Goal: Communication & Community: Participate in discussion

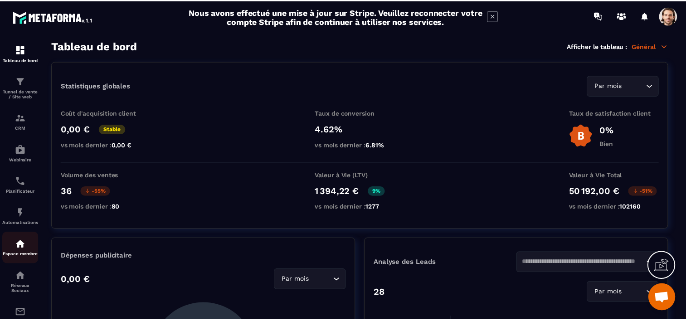
scroll to position [45, 0]
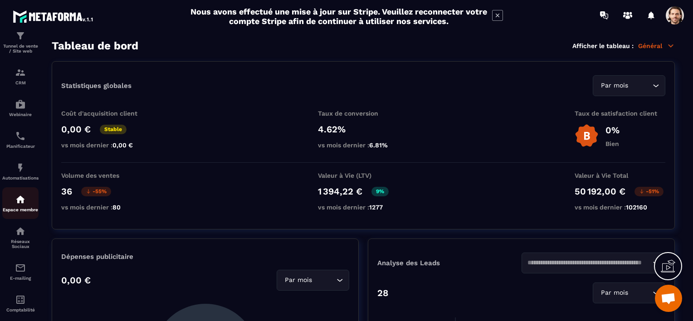
click at [22, 209] on div "Espace membre" at bounding box center [20, 203] width 36 height 18
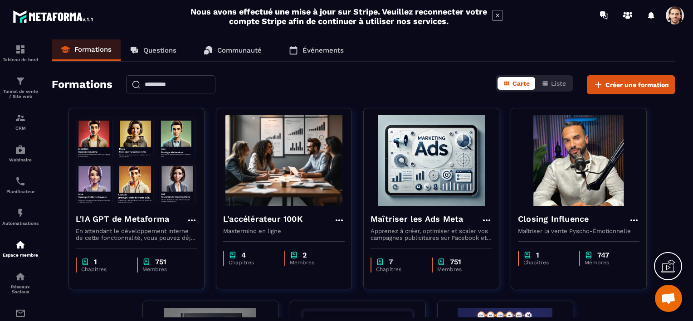
click at [243, 51] on p "Communauté" at bounding box center [239, 50] width 44 height 8
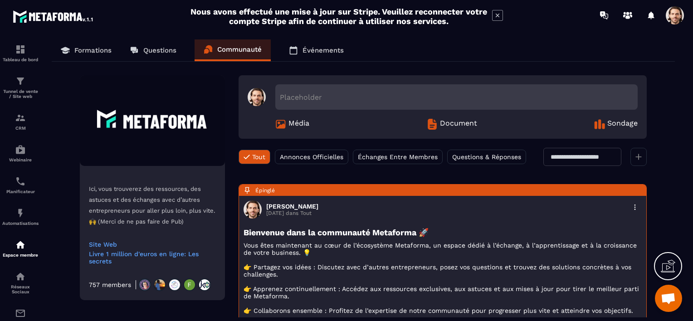
click at [293, 154] on span "Annonces Officielles" at bounding box center [311, 156] width 63 height 7
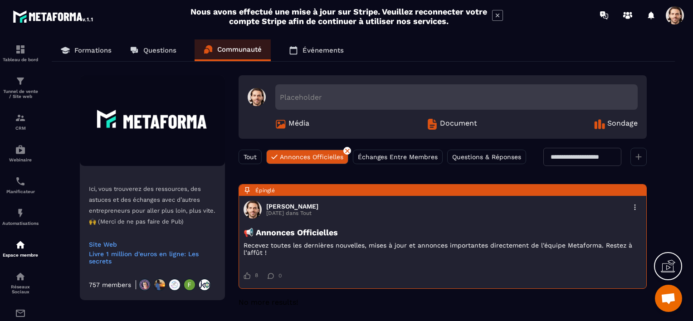
click at [245, 154] on span "Tout" at bounding box center [249, 156] width 13 height 7
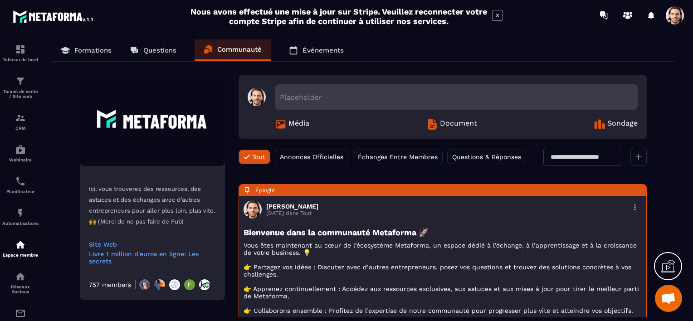
click at [637, 156] on icon at bounding box center [638, 157] width 6 height 6
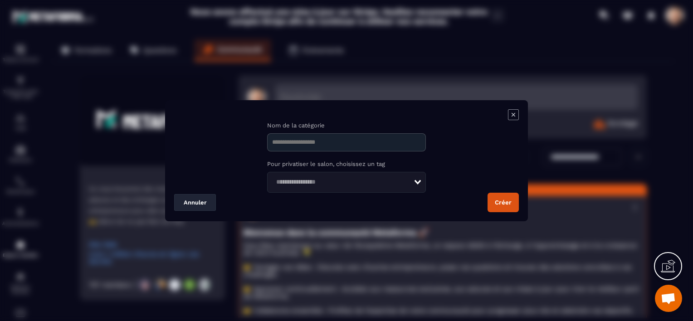
click at [497, 201] on button "Créer" at bounding box center [502, 202] width 31 height 19
click at [298, 145] on input "Modal window" at bounding box center [346, 142] width 159 height 18
type input "**"
click at [506, 205] on button "Créer" at bounding box center [502, 202] width 31 height 19
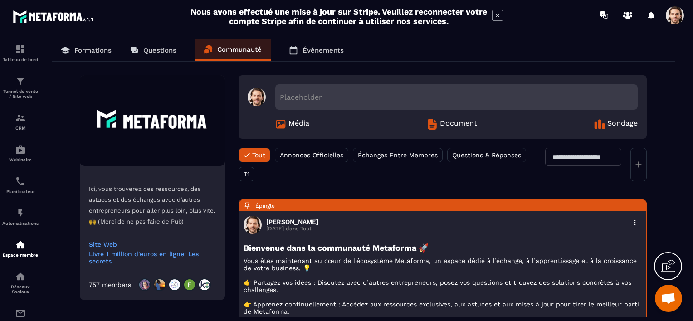
click at [251, 177] on div "T1" at bounding box center [246, 174] width 16 height 15
click at [262, 167] on polygon at bounding box center [262, 168] width 5 height 5
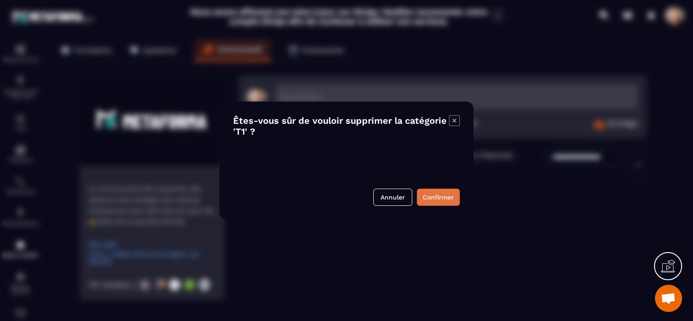
click at [448, 198] on button "Confirmer" at bounding box center [438, 197] width 43 height 17
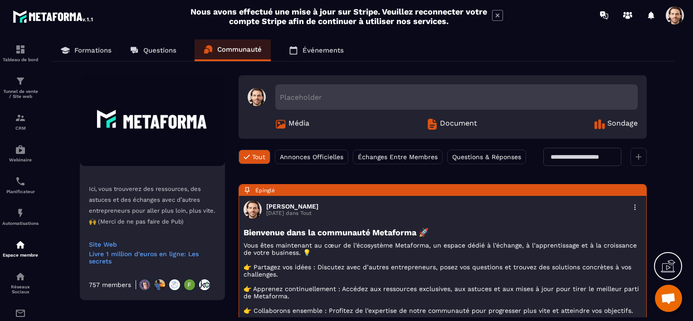
click at [634, 159] on div at bounding box center [638, 157] width 16 height 18
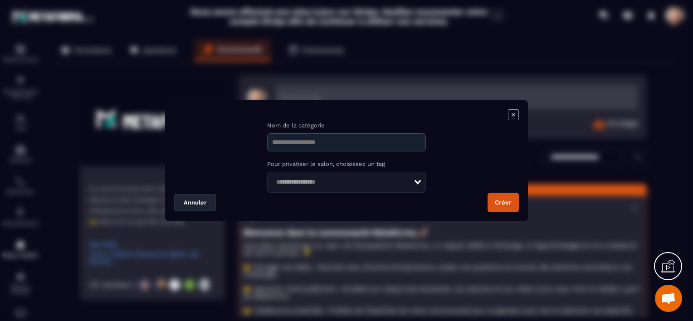
click at [349, 145] on input "Modal window" at bounding box center [346, 142] width 159 height 18
type input "**"
click at [374, 184] on input "Search for option" at bounding box center [343, 182] width 141 height 10
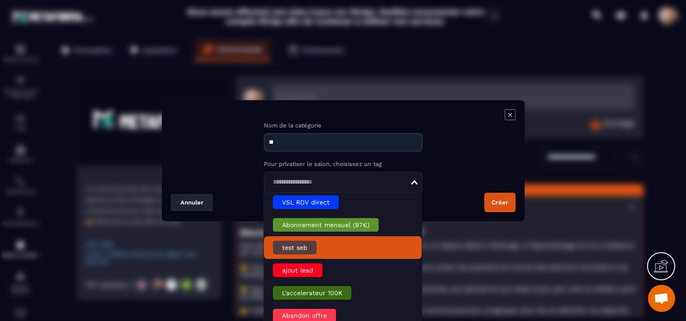
scroll to position [322, 0]
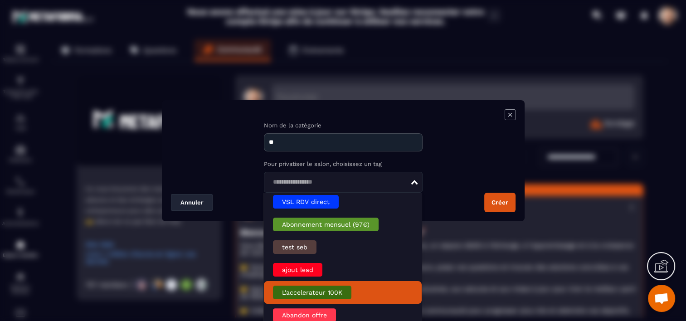
click at [372, 296] on li "L'accelerateur 100K" at bounding box center [343, 292] width 158 height 23
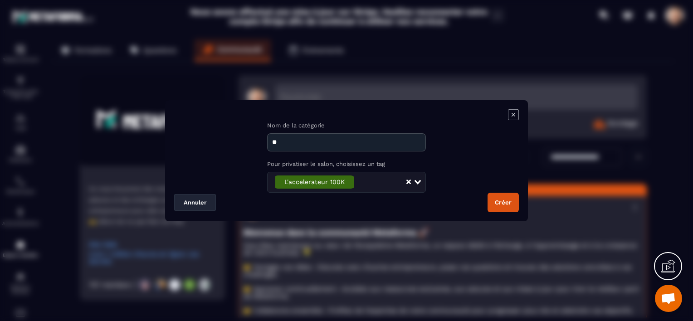
click at [502, 203] on button "Créer" at bounding box center [502, 202] width 31 height 19
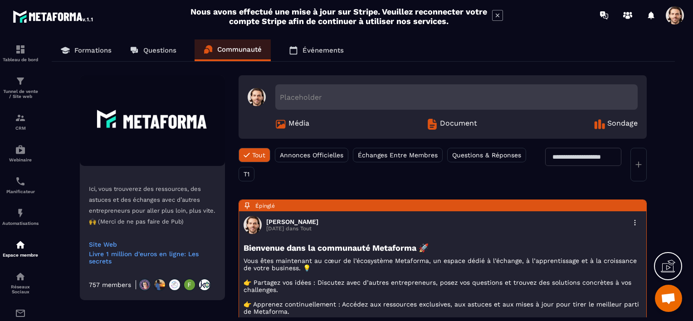
click at [246, 172] on span "T1" at bounding box center [246, 173] width 6 height 7
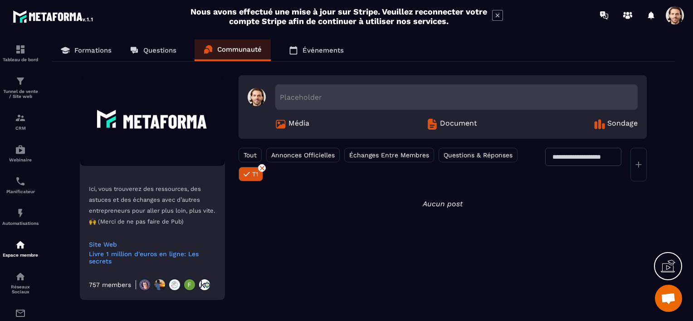
click at [264, 167] on icon at bounding box center [262, 168] width 5 height 5
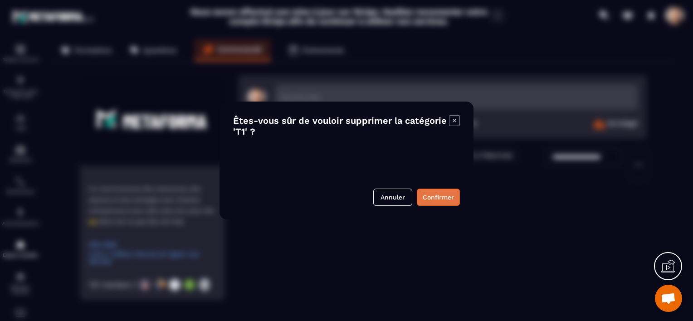
click at [441, 201] on button "Confirmer" at bounding box center [438, 197] width 43 height 17
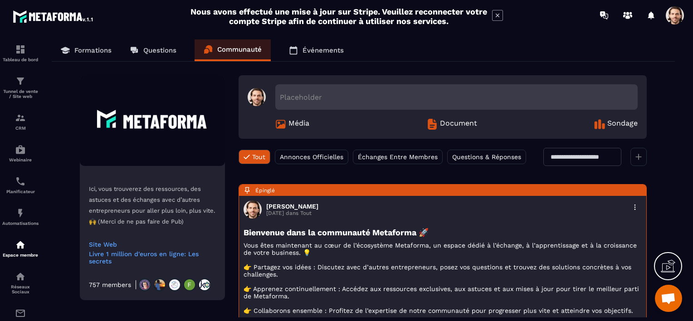
click at [643, 158] on div at bounding box center [638, 157] width 16 height 18
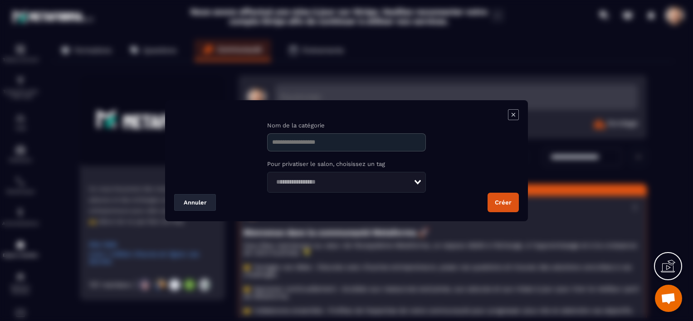
click at [341, 148] on input "Modal window" at bounding box center [346, 142] width 159 height 18
click at [351, 142] on input "Modal window" at bounding box center [346, 142] width 159 height 18
type input "**"
click at [321, 185] on input "Search for option" at bounding box center [343, 182] width 141 height 10
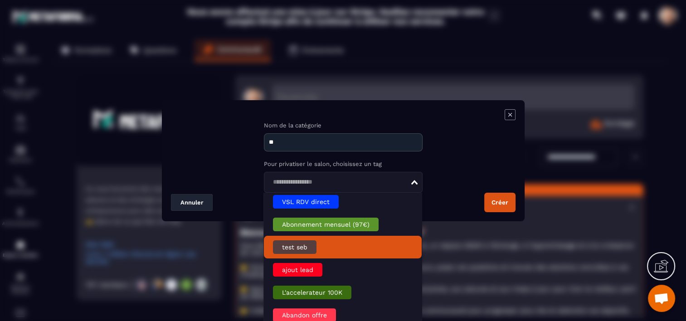
click at [306, 247] on div "test seb" at bounding box center [295, 247] width 44 height 14
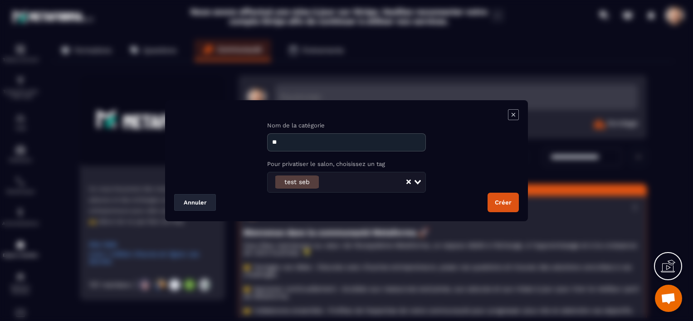
click at [509, 201] on button "Créer" at bounding box center [502, 202] width 31 height 19
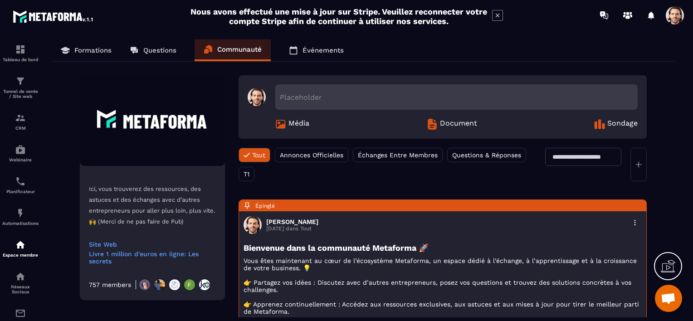
click at [251, 175] on div "T1" at bounding box center [246, 174] width 16 height 15
click at [261, 167] on polygon at bounding box center [262, 168] width 5 height 5
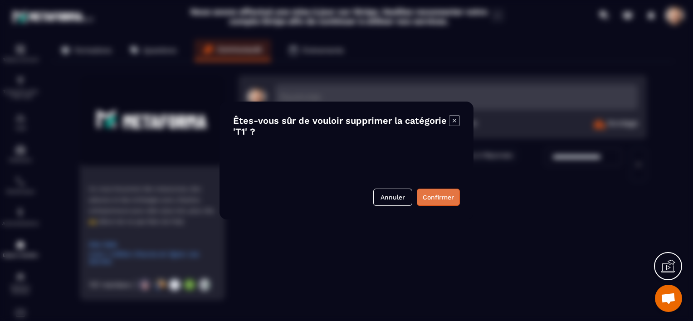
click at [442, 198] on button "Confirmer" at bounding box center [438, 197] width 43 height 17
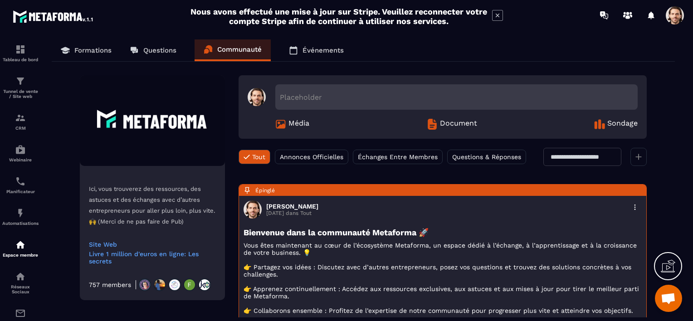
click at [618, 40] on div "Formations Questions Communauté Événements" at bounding box center [363, 50] width 623 height 22
